Goal: Task Accomplishment & Management: Complete application form

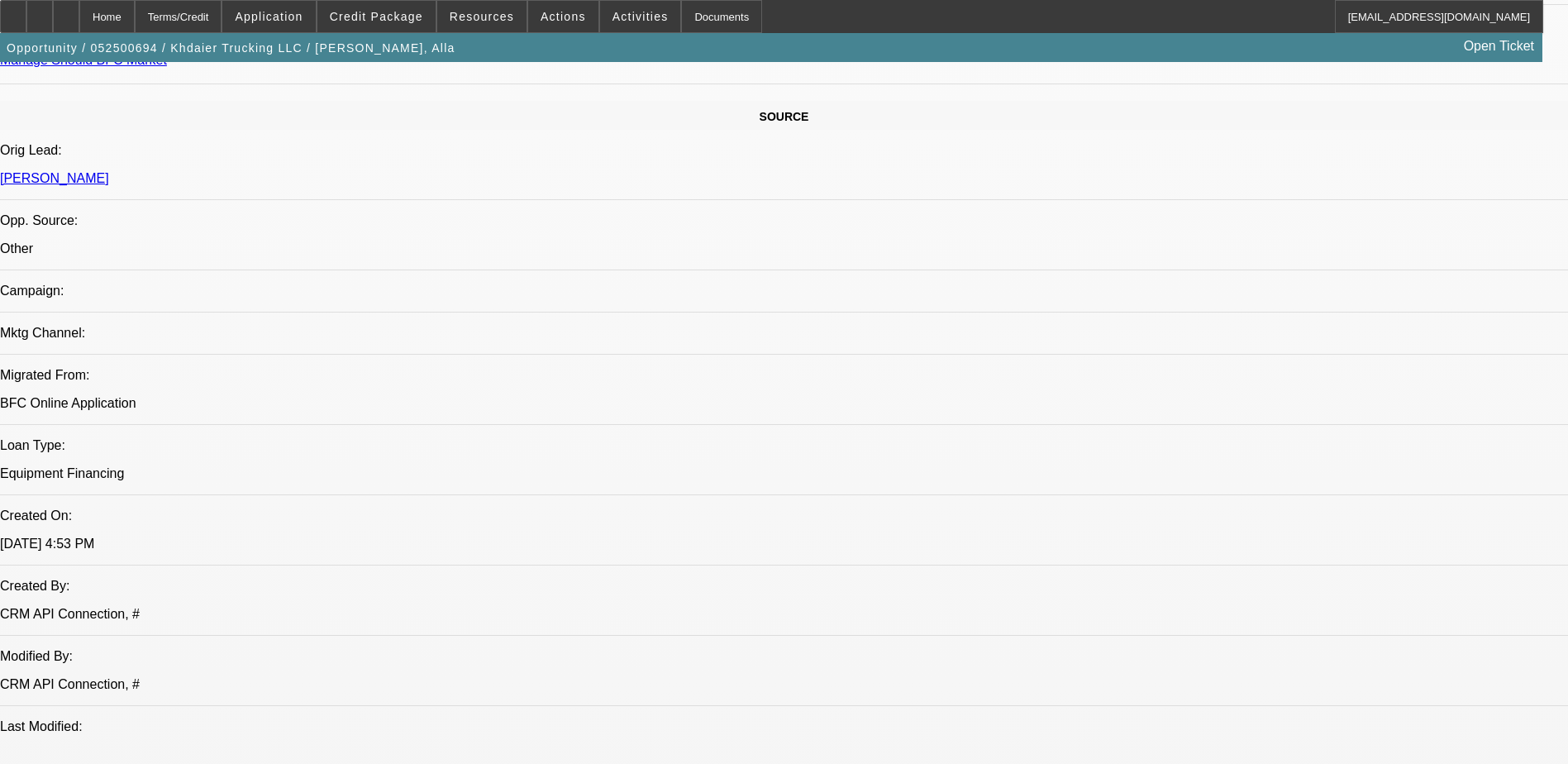
select select "0"
select select "2"
select select "0"
select select "2"
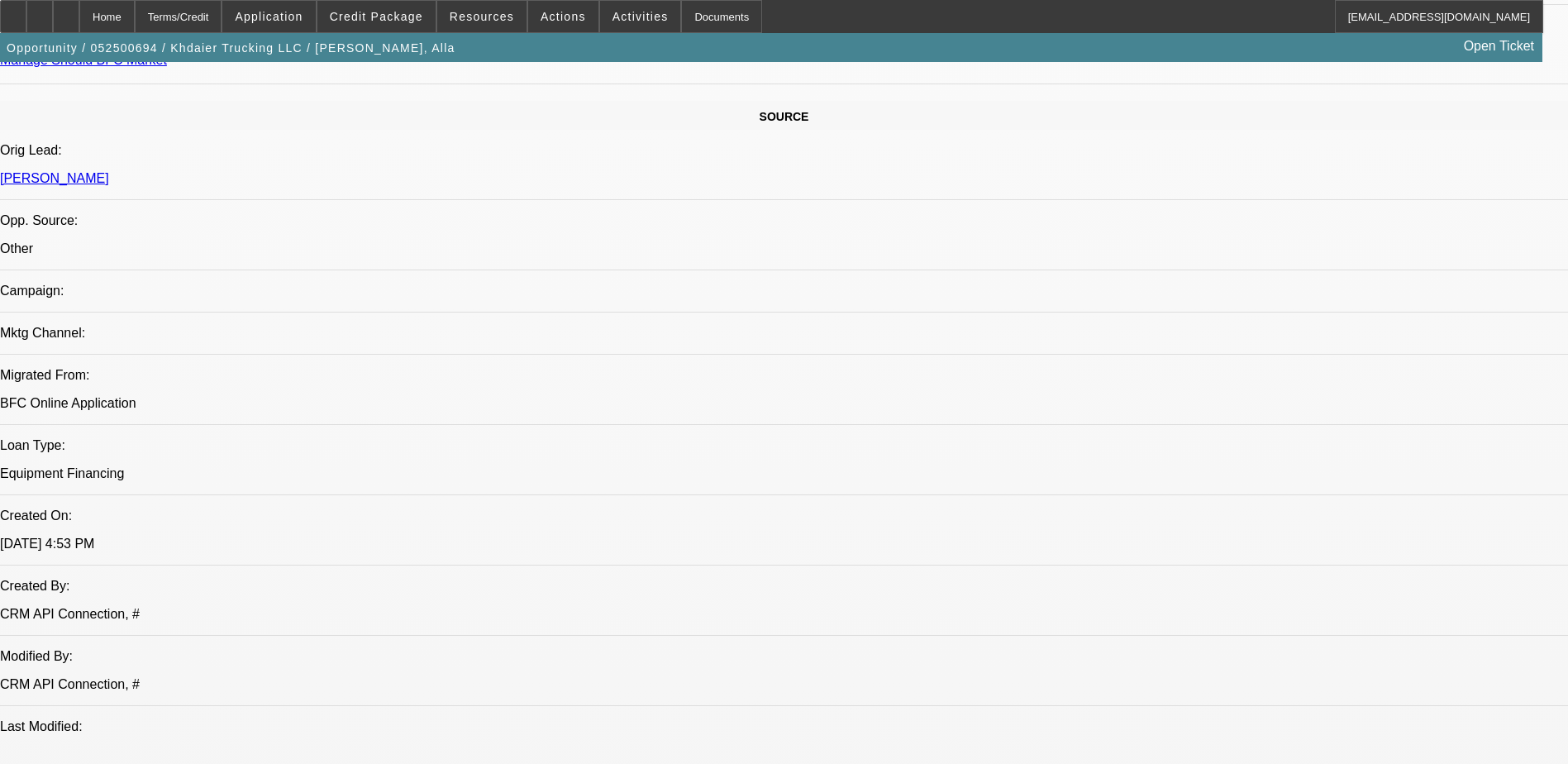
select select "0"
select select "2"
select select "0.1"
select select "0"
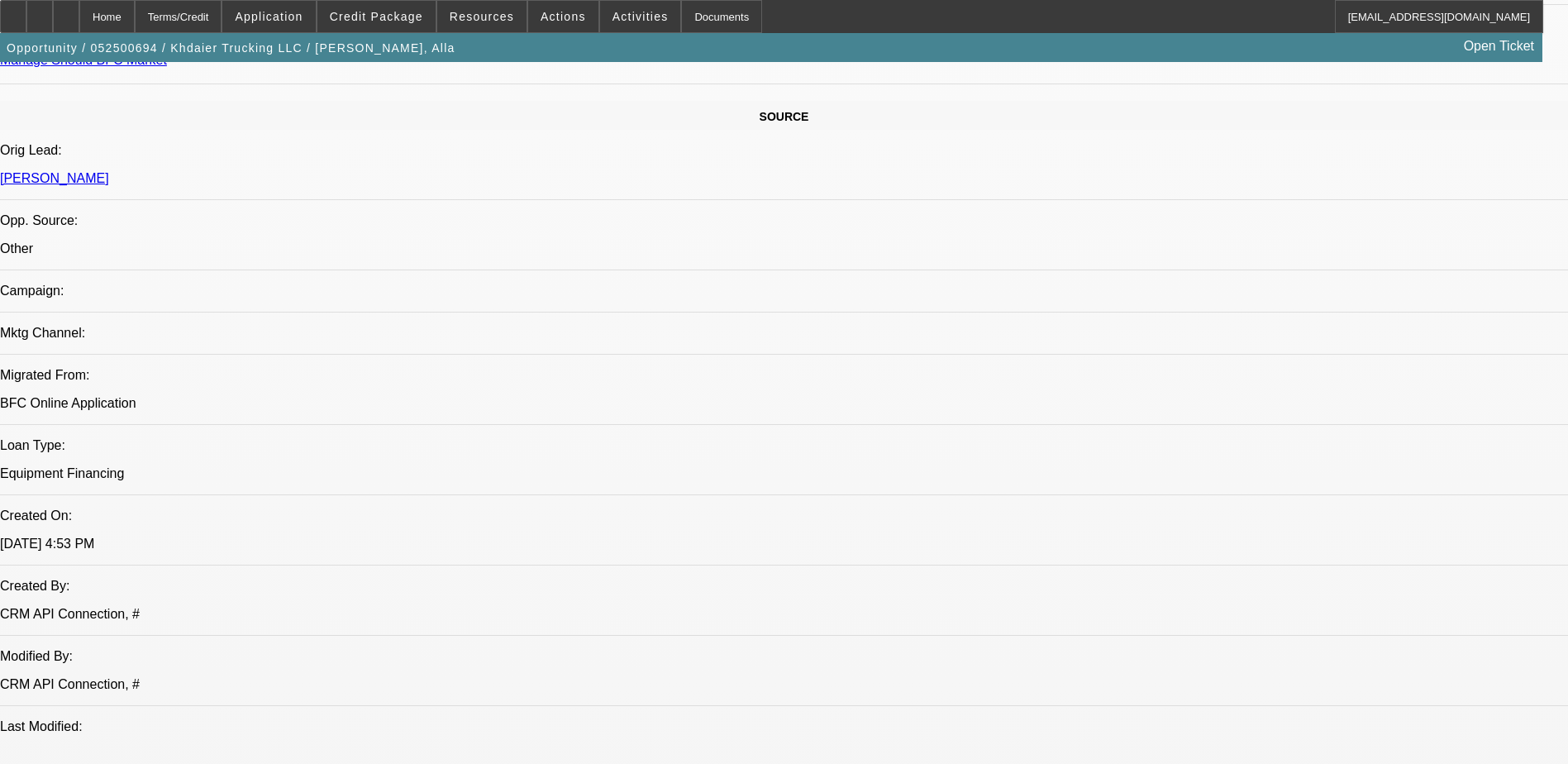
select select "2"
select select "0.1"
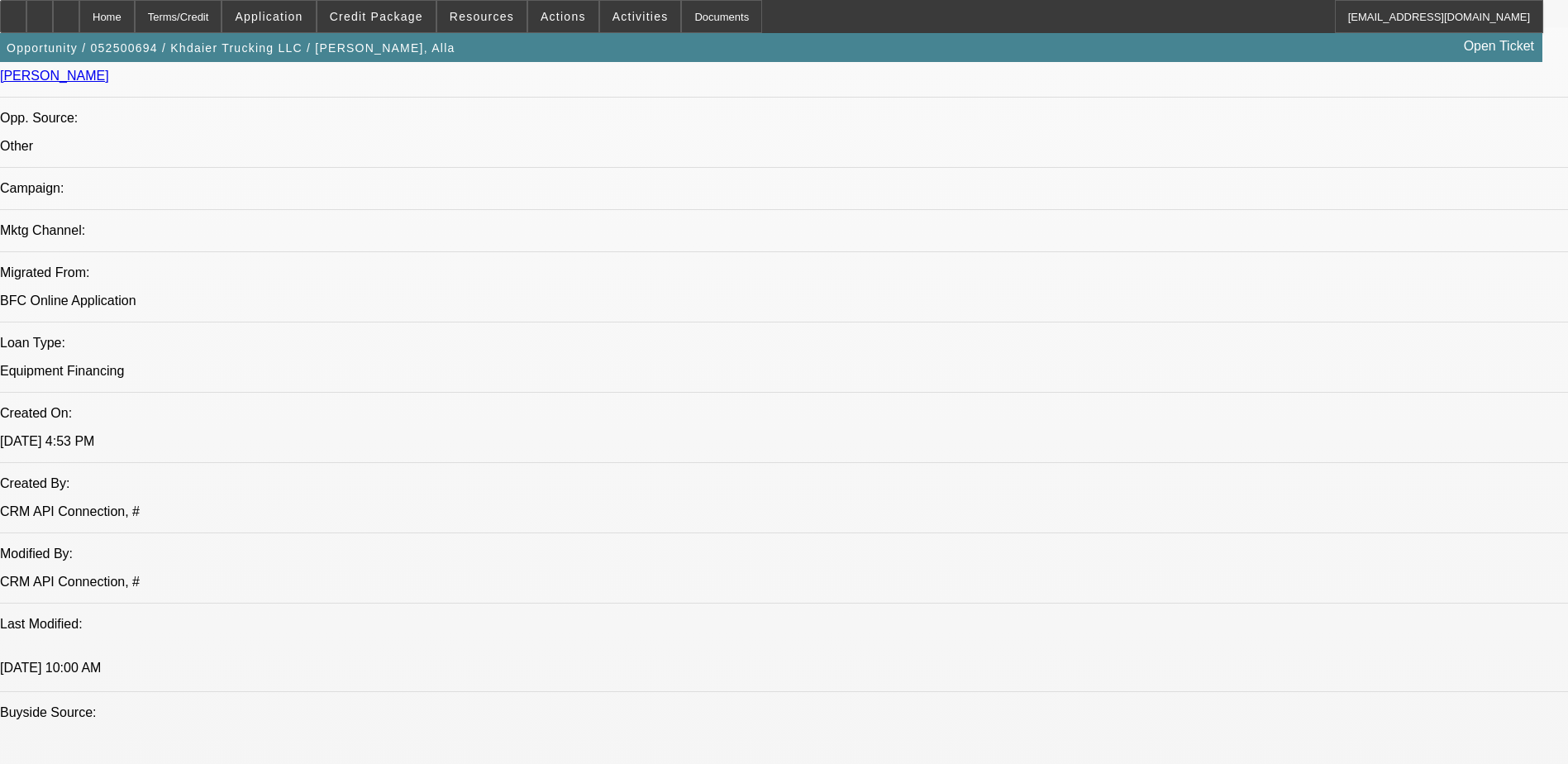
select select "1"
select select "2"
select select "6"
select select "1"
select select "2"
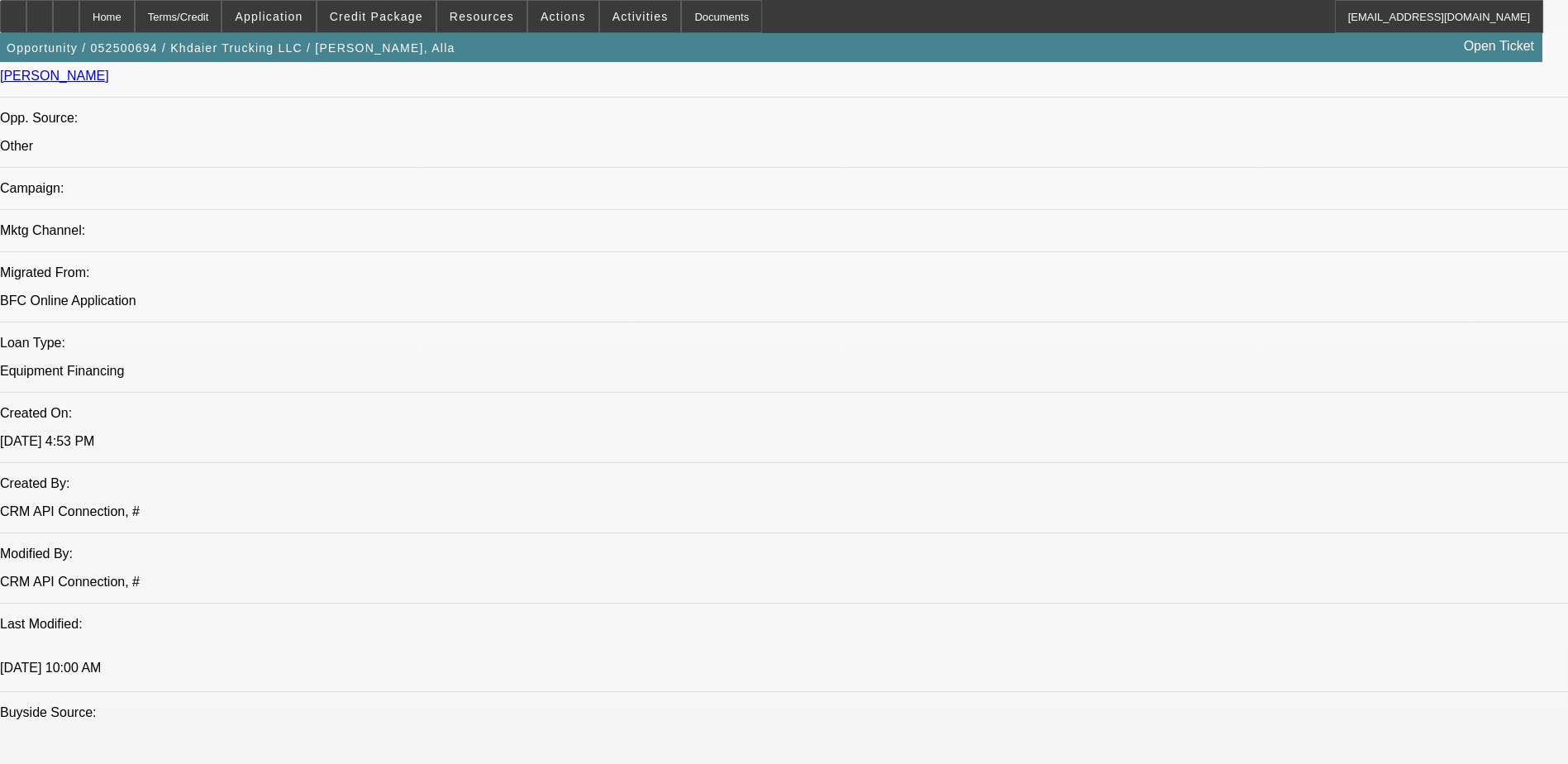
select select "6"
select select "1"
select select "2"
select select "4"
select select "1"
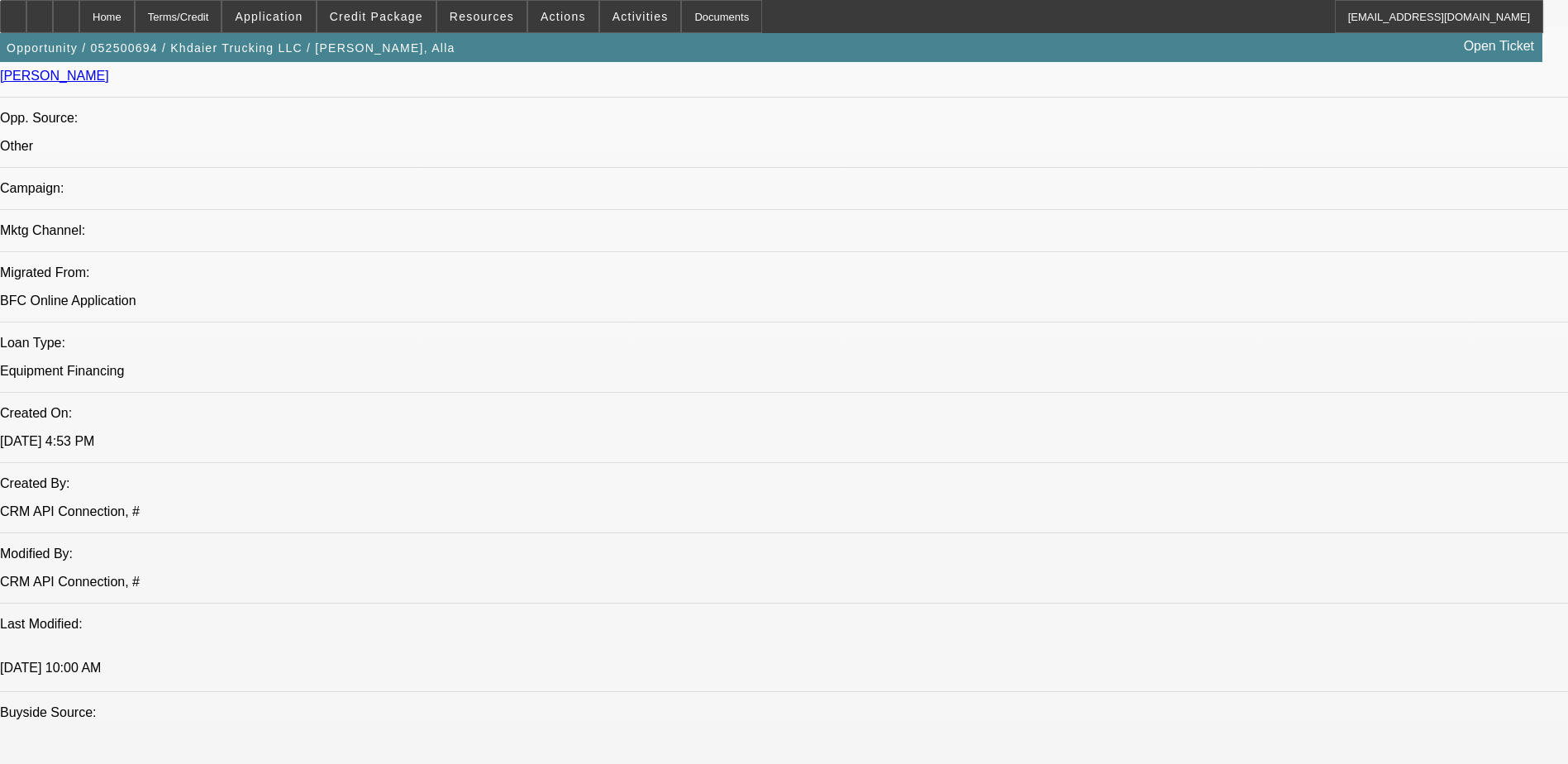
select select "2"
select select "4"
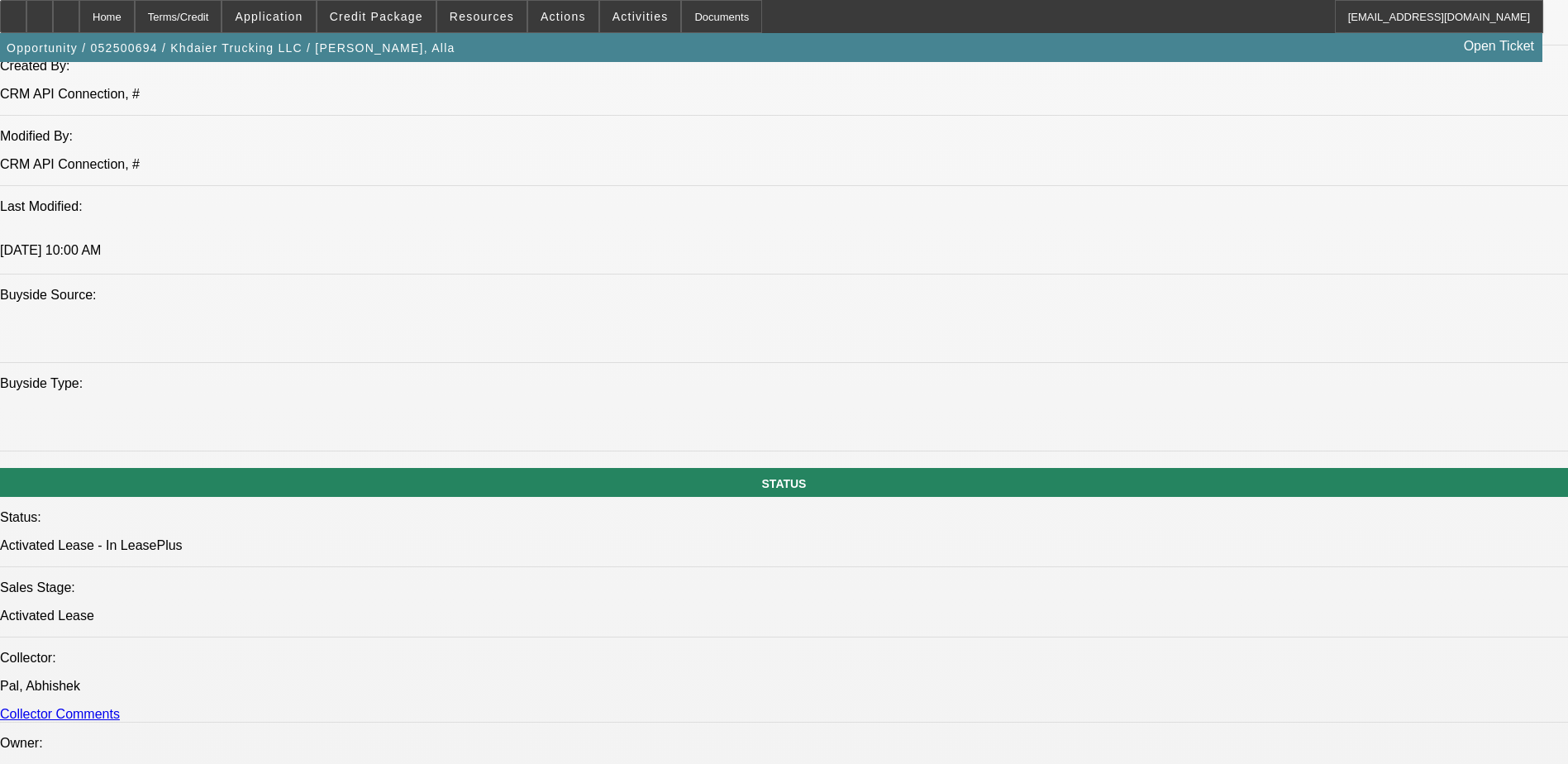
scroll to position [1600, 0]
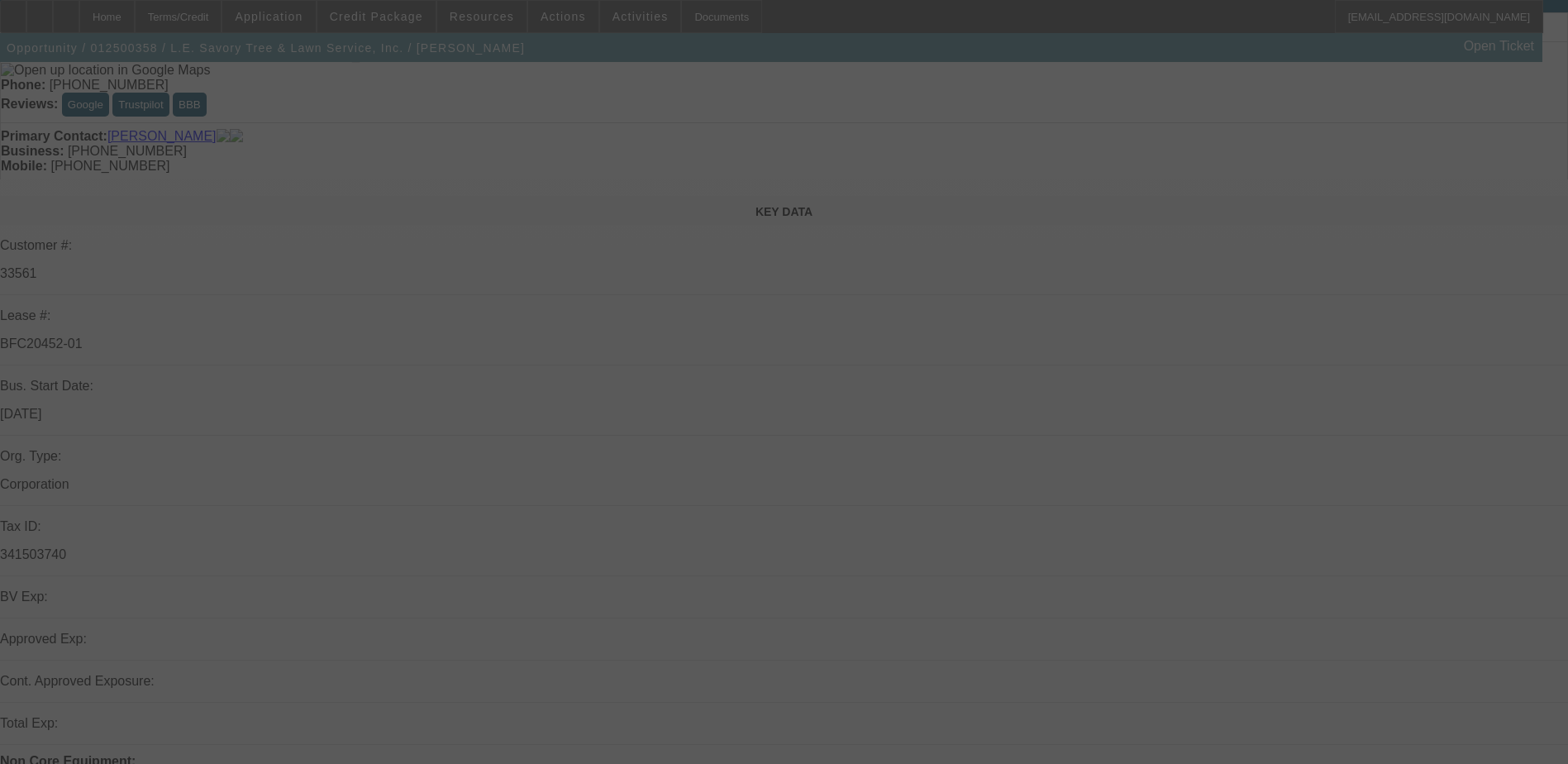
scroll to position [82, 0]
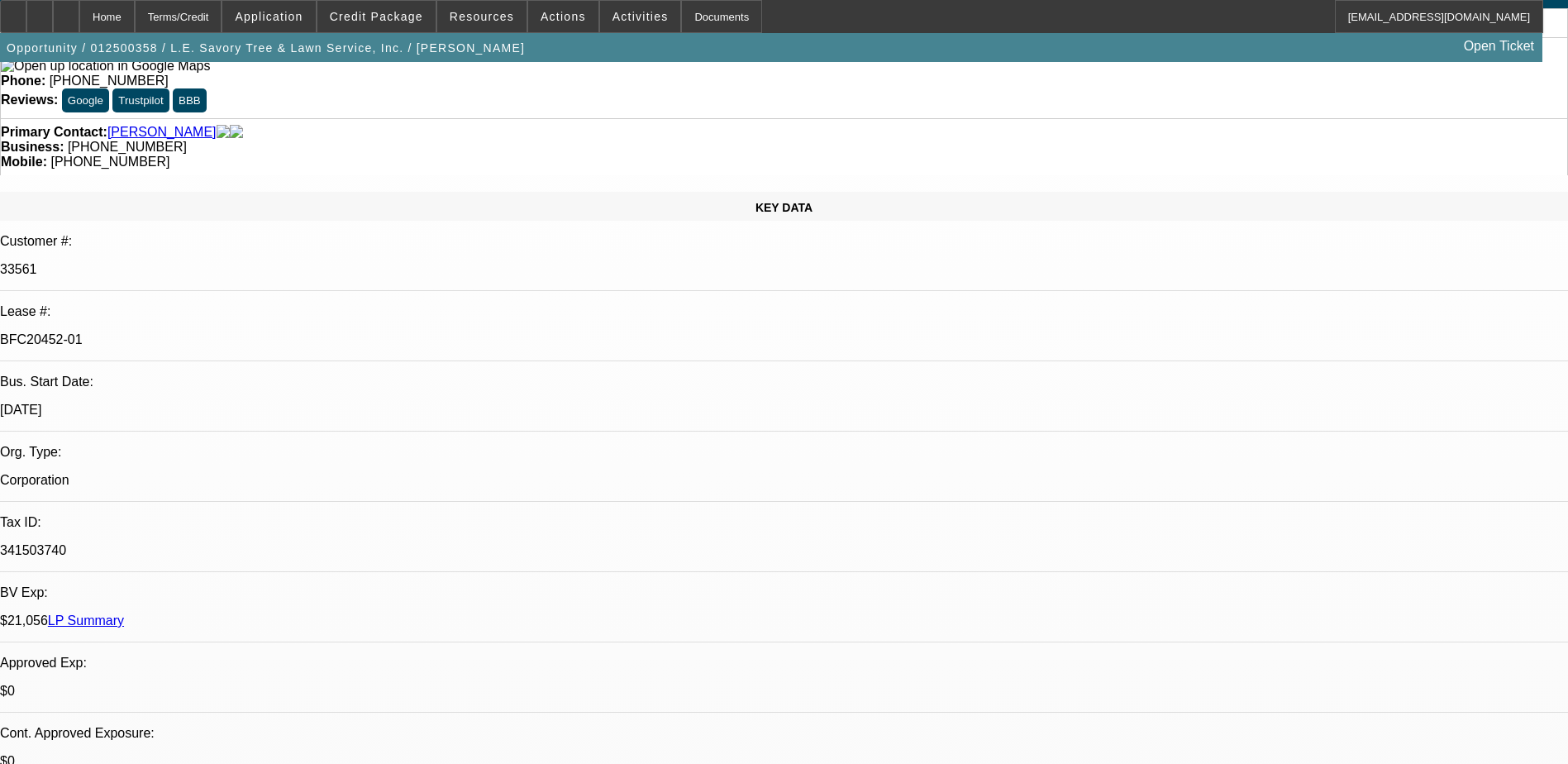
select select "0"
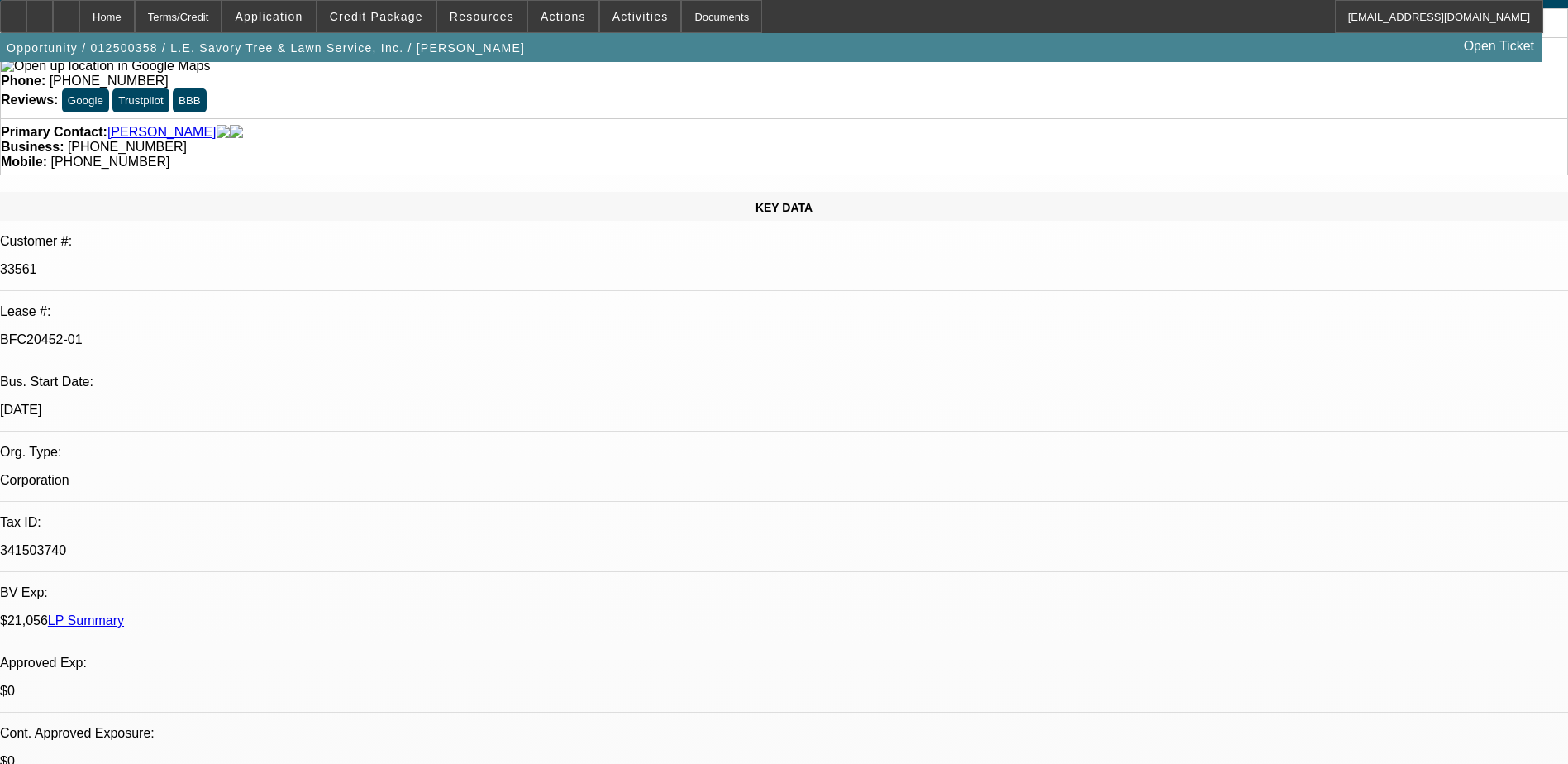
select select "0"
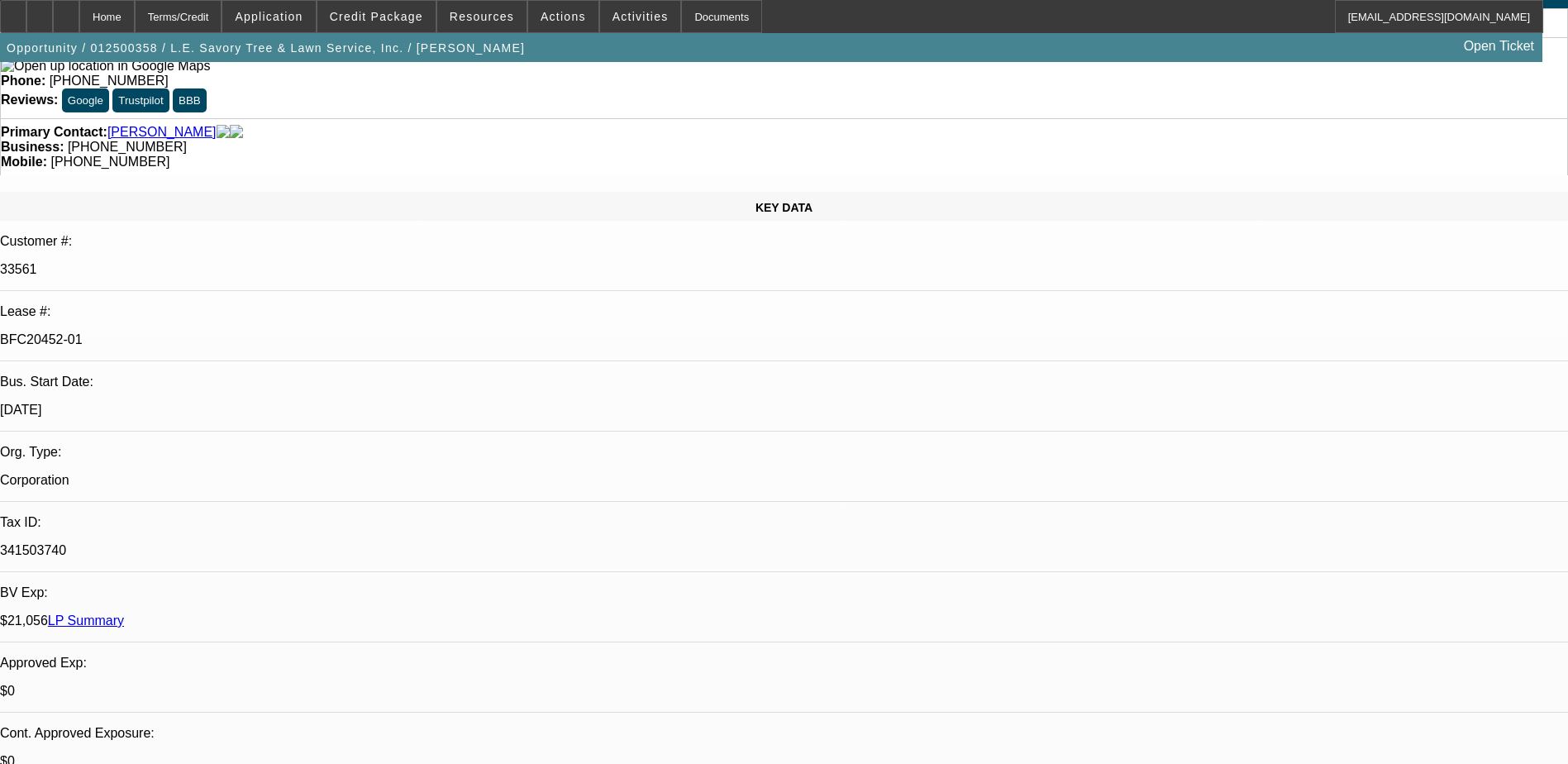
select select "0"
select select "1"
select select "2"
select select "6"
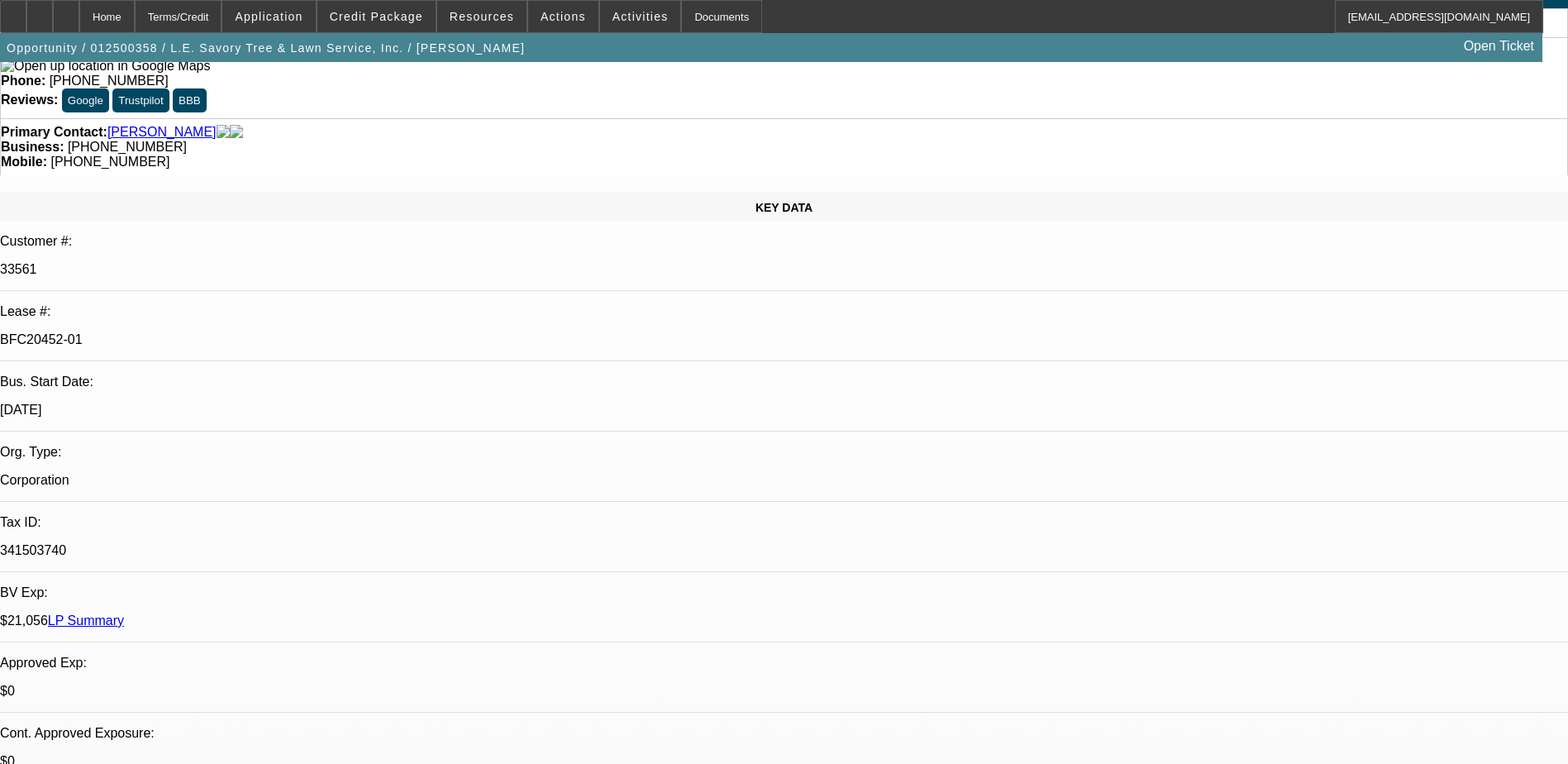
select select "1"
select select "2"
select select "6"
select select "1"
select select "2"
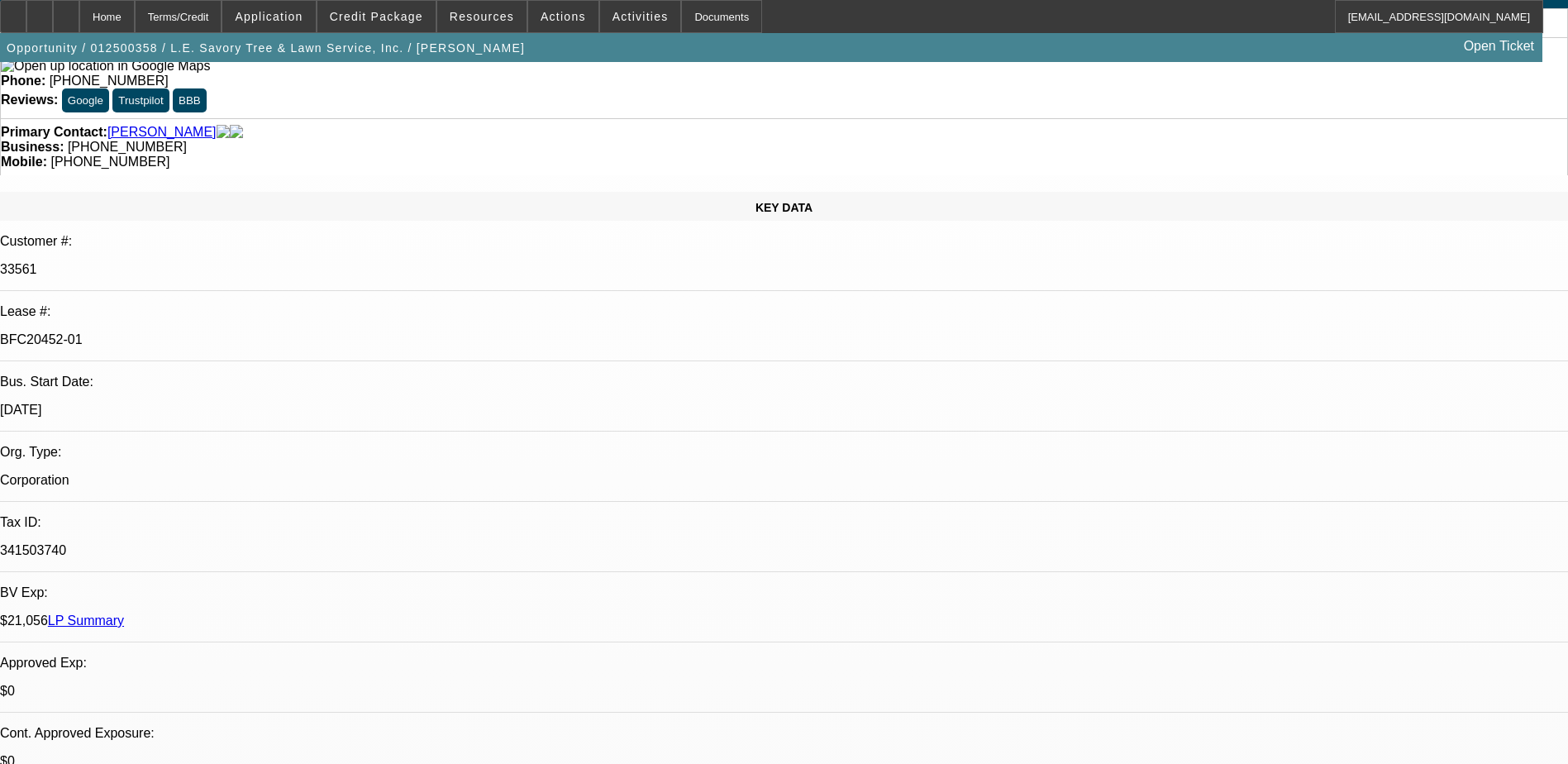
select select "6"
select select "1"
select select "2"
select select "6"
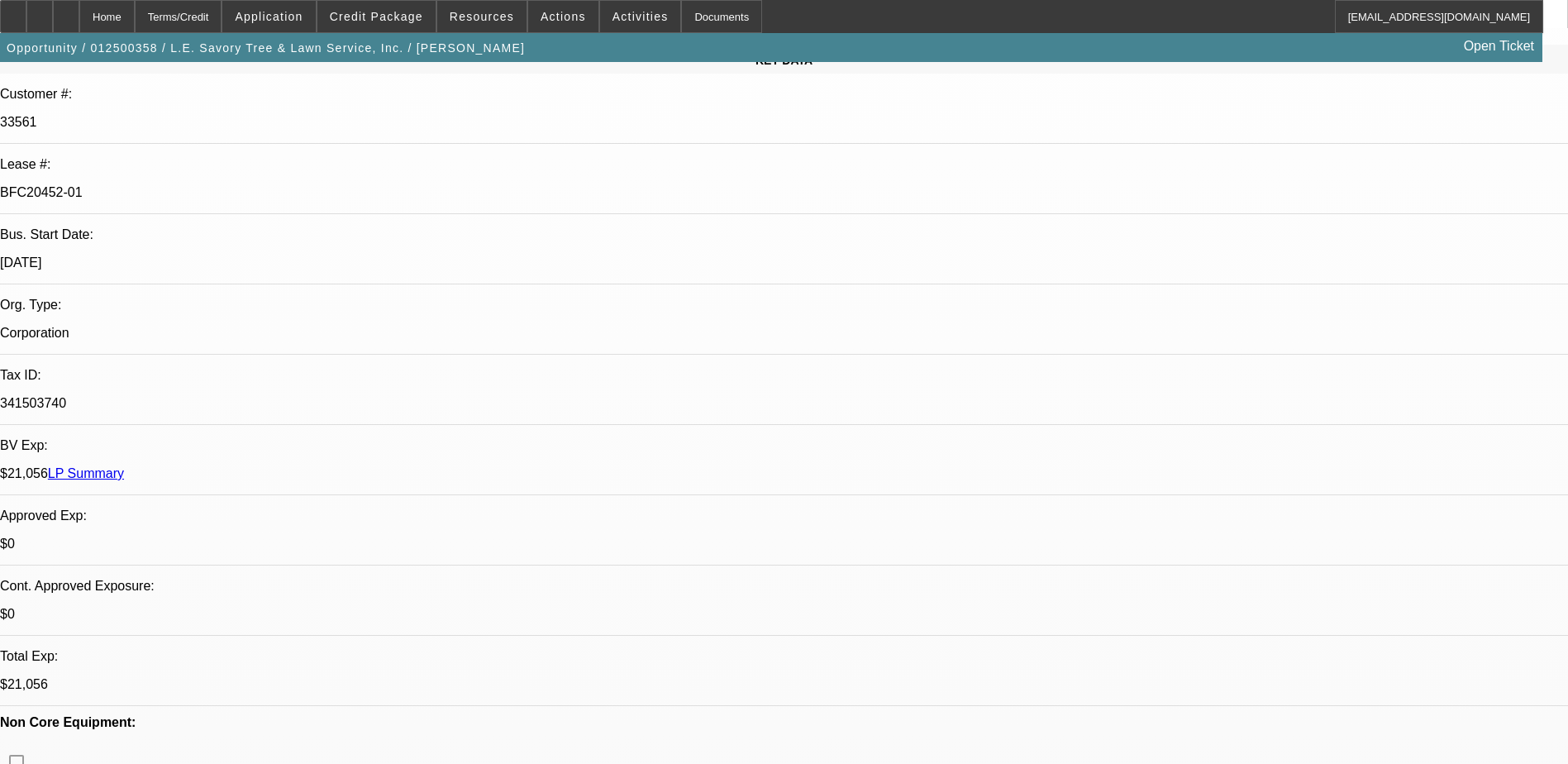
scroll to position [0, 0]
